Goal: Task Accomplishment & Management: Manage account settings

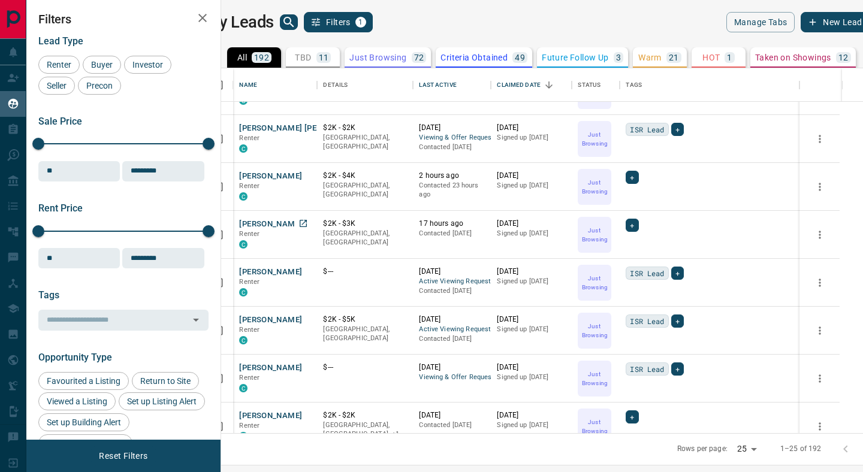
scroll to position [43, 0]
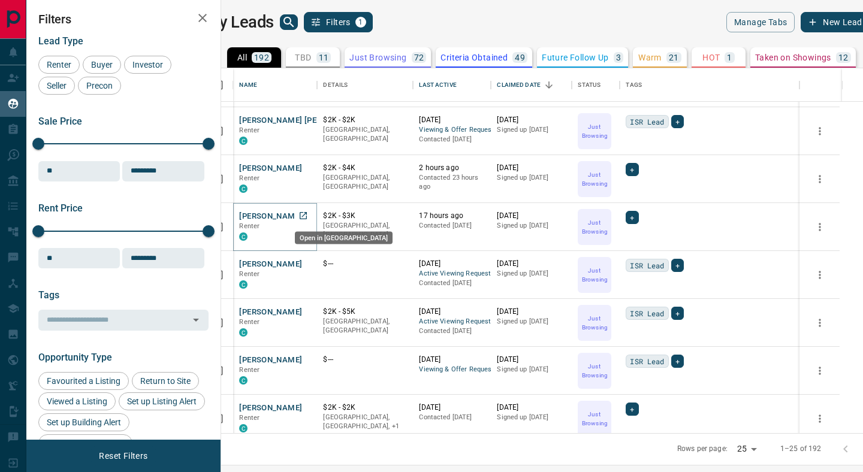
click at [307, 215] on icon "Open in New Tab" at bounding box center [303, 215] width 7 height 7
click at [308, 167] on icon "Open in New Tab" at bounding box center [303, 168] width 10 height 10
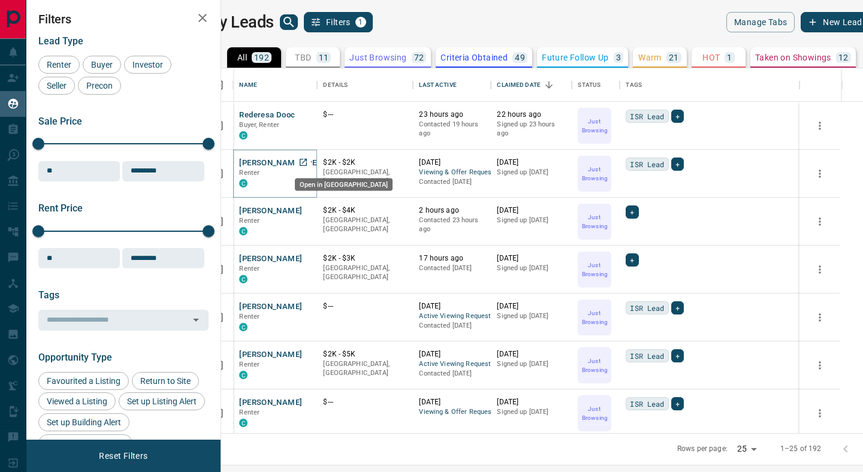
click at [308, 158] on icon "Open in New Tab" at bounding box center [303, 163] width 10 height 10
click at [612, 160] on icon at bounding box center [606, 161] width 12 height 12
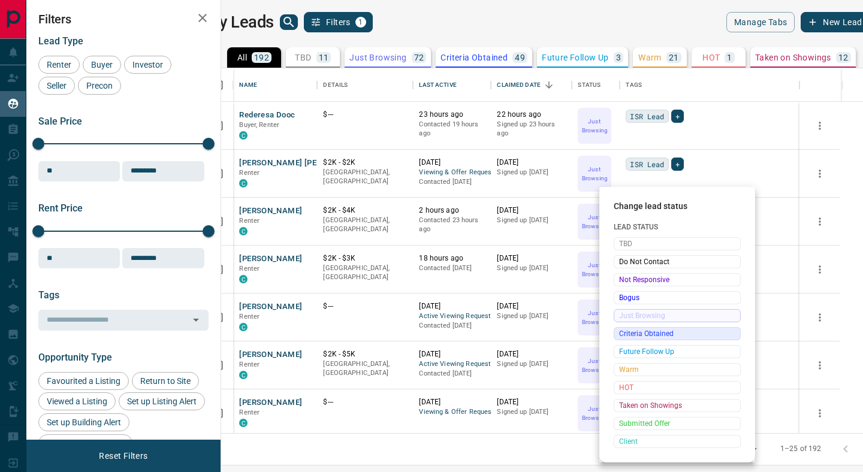
click at [627, 334] on span "Criteria Obtained" at bounding box center [677, 334] width 116 height 12
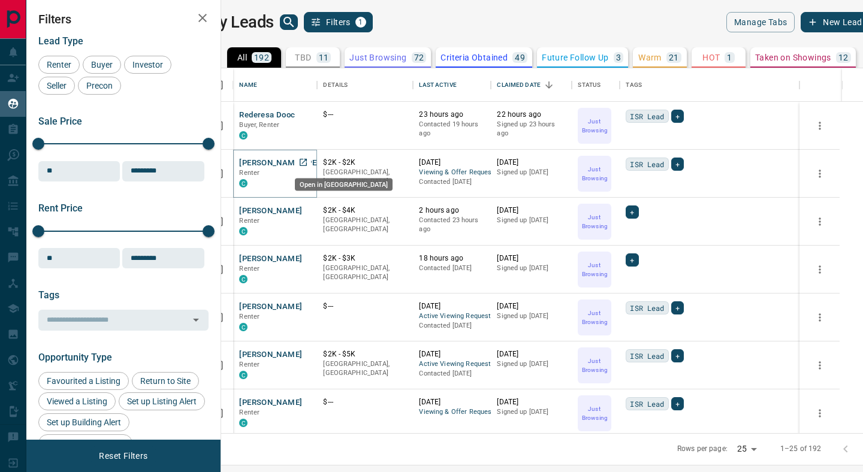
click at [308, 162] on icon "Open in New Tab" at bounding box center [303, 163] width 10 height 10
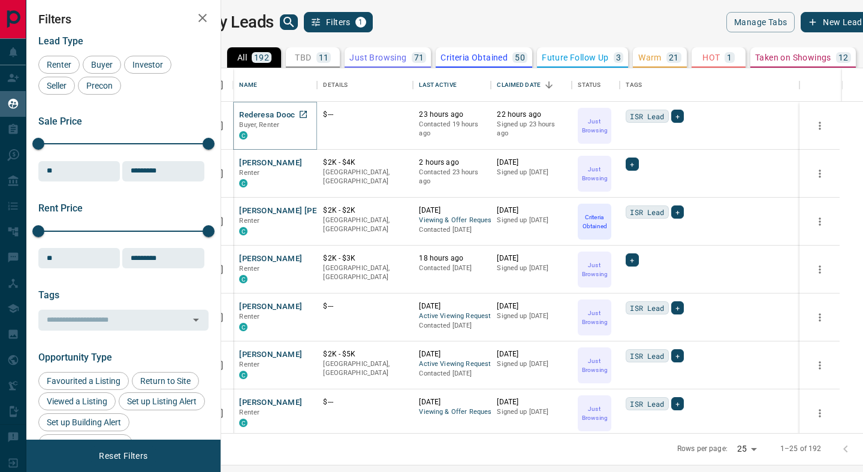
click at [308, 114] on icon "Open in New Tab" at bounding box center [303, 115] width 10 height 10
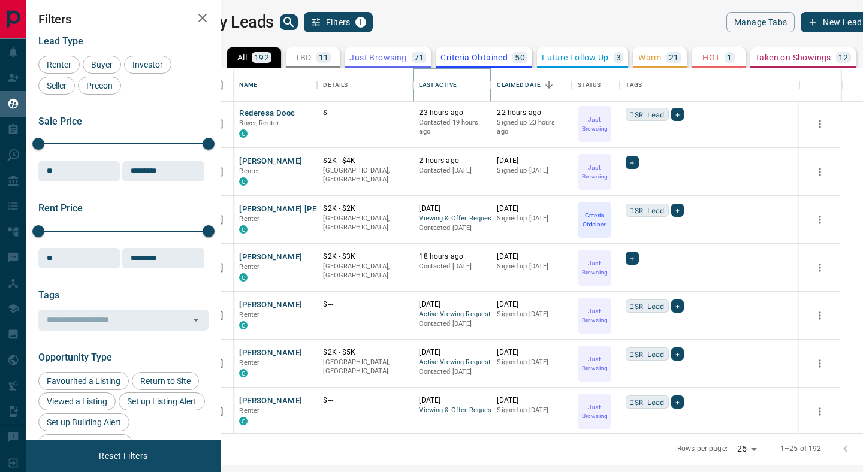
click at [468, 86] on icon "Sort" at bounding box center [464, 84] width 7 height 7
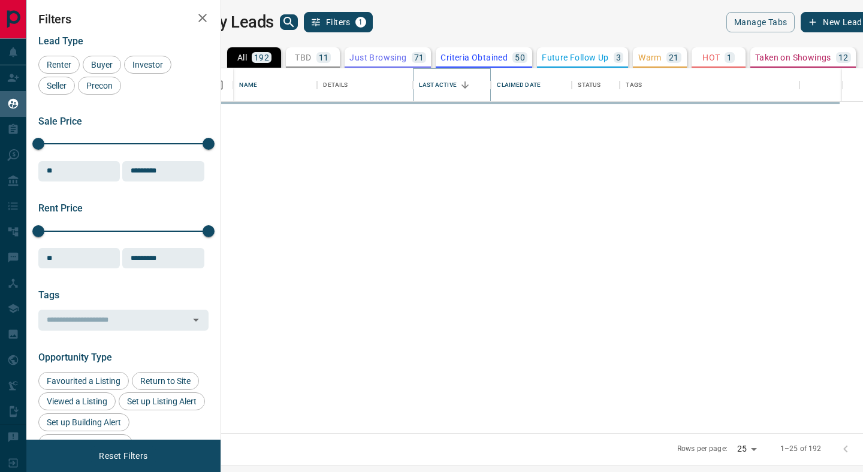
scroll to position [0, 0]
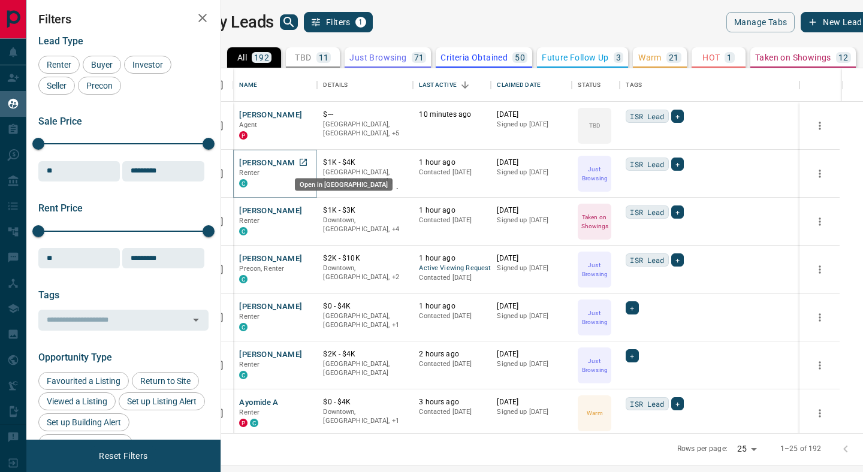
click at [308, 159] on icon "Open in New Tab" at bounding box center [303, 163] width 10 height 10
click at [307, 307] on icon "Open in New Tab" at bounding box center [303, 306] width 7 height 7
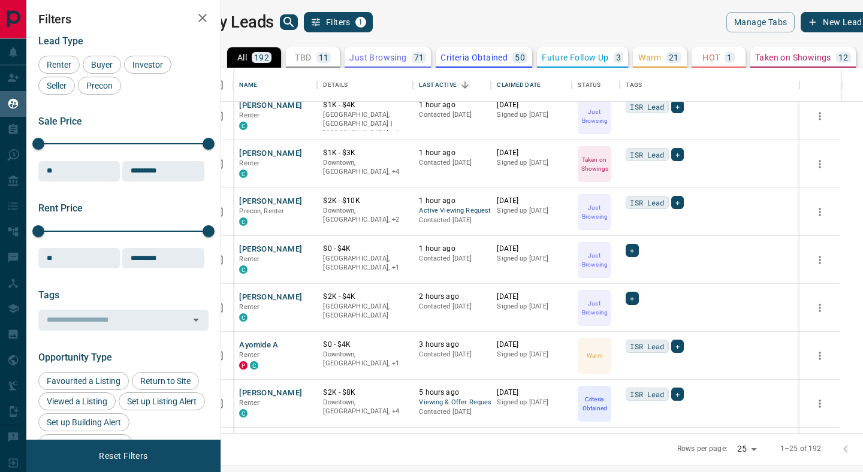
scroll to position [107, 0]
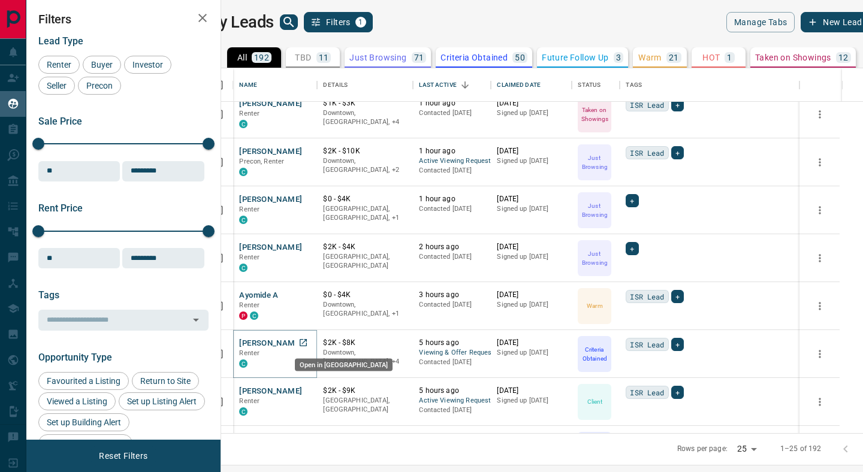
click at [308, 344] on icon "Open in New Tab" at bounding box center [303, 343] width 10 height 10
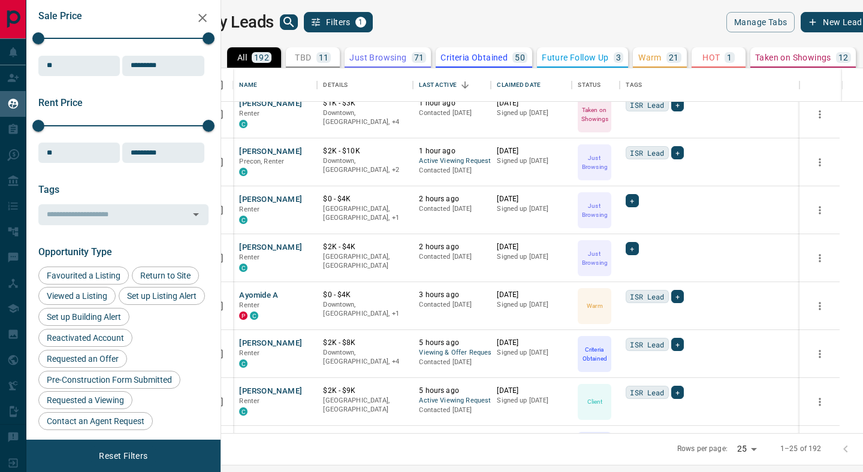
scroll to position [288, 0]
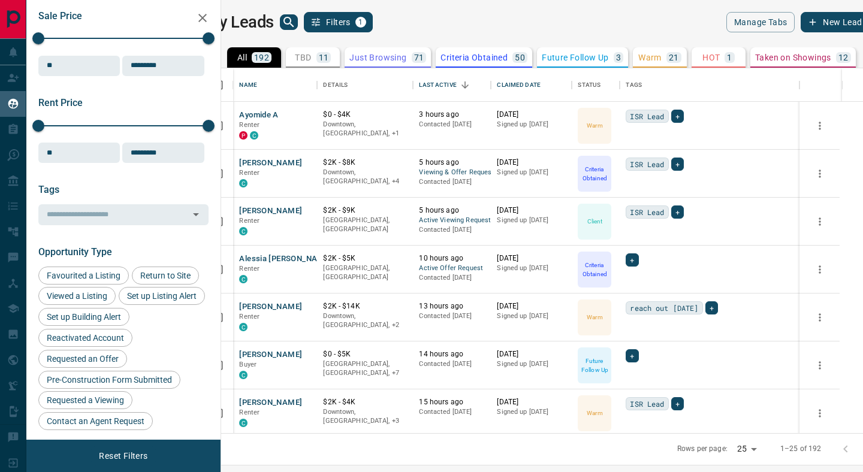
click at [296, 26] on icon "search button" at bounding box center [289, 22] width 14 height 14
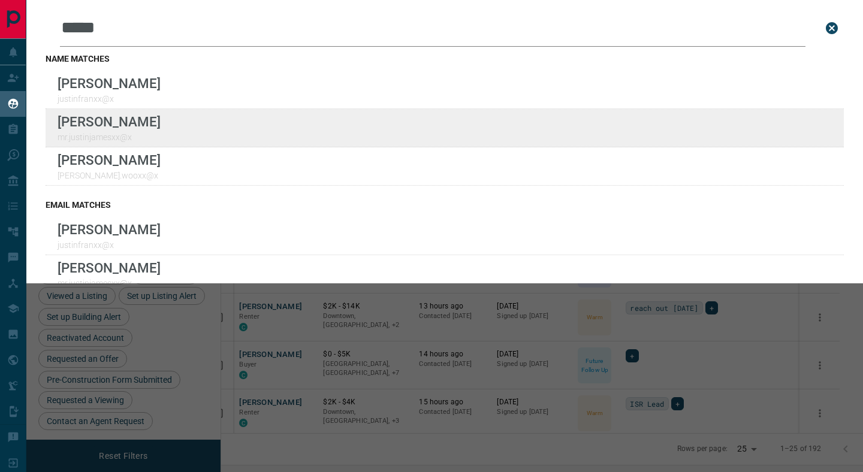
type input "*****"
click at [0, 0] on div "Lead Transfers Claim Leads My Leads Tasks Opportunities Deals Campaigns Automat…" at bounding box center [431, 228] width 863 height 457
